Goal: Information Seeking & Learning: Learn about a topic

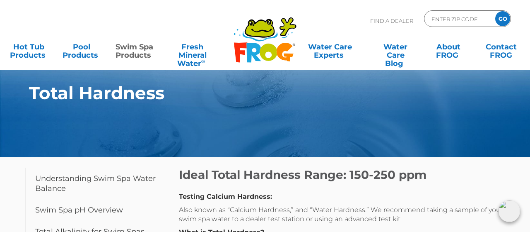
click at [133, 50] on link "Swim Spa Products" at bounding box center [134, 47] width 41 height 17
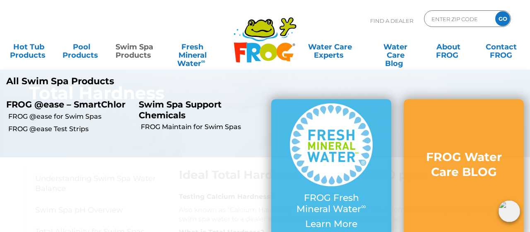
click at [172, 118] on p "Swim Spa Support Chemicals" at bounding box center [199, 109] width 120 height 21
click at [166, 109] on p "Swim Spa Support Chemicals" at bounding box center [199, 109] width 120 height 21
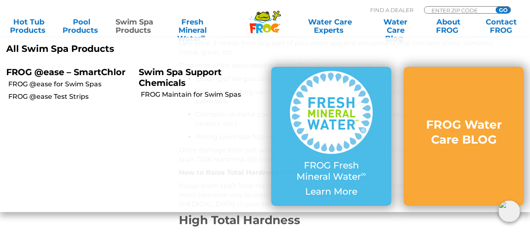
scroll to position [441, 0]
click at [161, 79] on p "Swim Spa Support Chemicals" at bounding box center [199, 77] width 120 height 21
click at [161, 72] on p "Swim Spa Support Chemicals" at bounding box center [199, 77] width 120 height 21
click at [162, 200] on li "Swim Spa Support Chemicals FROG Maintain for Swim Spas" at bounding box center [199, 136] width 133 height 151
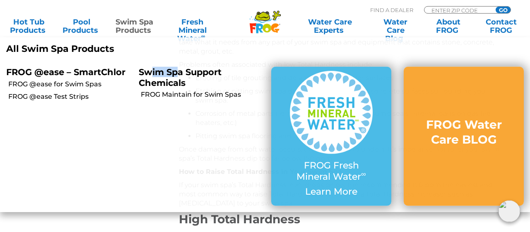
click at [134, 24] on link "Swim Spa Products" at bounding box center [134, 26] width 41 height 17
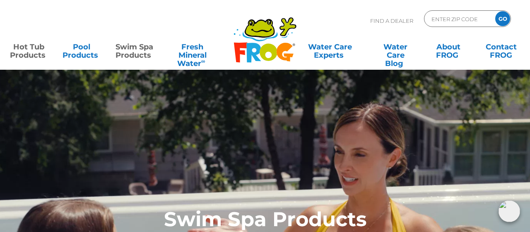
click at [29, 50] on link "Hot Tub Products" at bounding box center [28, 47] width 41 height 17
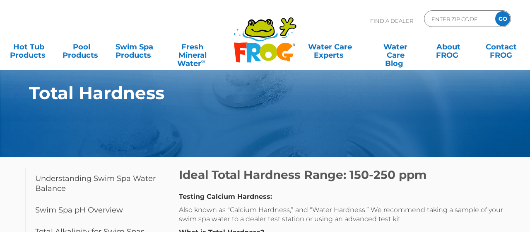
scroll to position [441, 0]
